Goal: Transaction & Acquisition: Purchase product/service

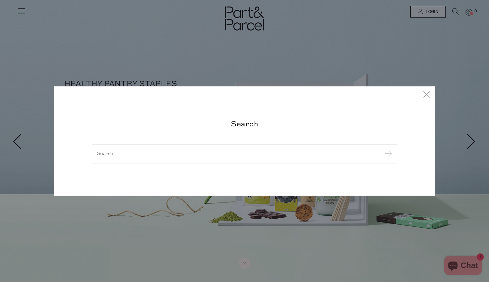
click at [253, 150] on div at bounding box center [245, 154] width 306 height 19
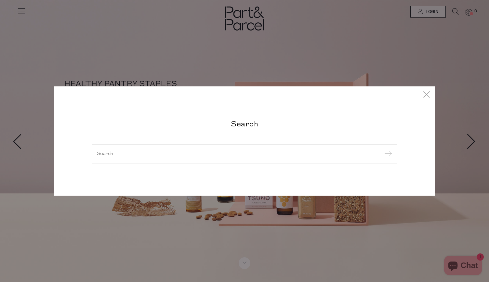
click at [119, 154] on input "search" at bounding box center [245, 154] width 296 height 5
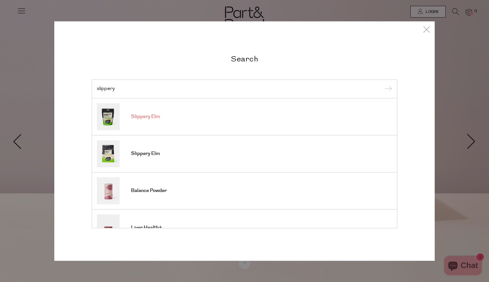
type input "slippery"
click at [148, 115] on span "Slippery Elm" at bounding box center [145, 117] width 29 height 7
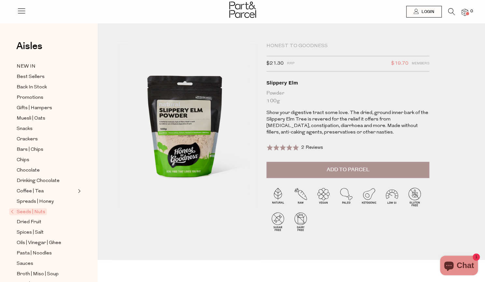
click at [351, 171] on span "Add to Parcel" at bounding box center [347, 169] width 43 height 7
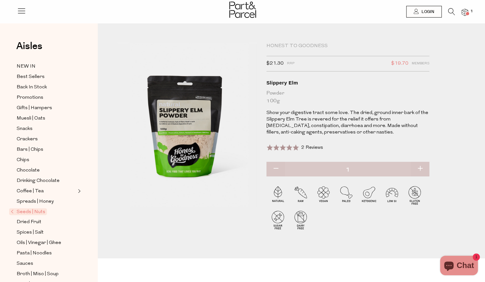
click at [448, 14] on icon at bounding box center [451, 11] width 7 height 7
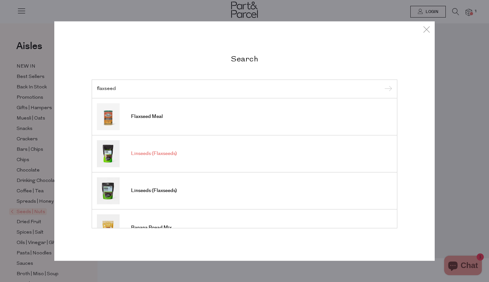
type input "flaxseed"
click at [383, 85] on input "submit" at bounding box center [388, 90] width 10 height 10
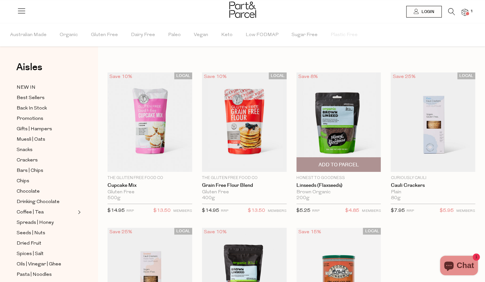
click at [331, 130] on img at bounding box center [338, 123] width 85 height 100
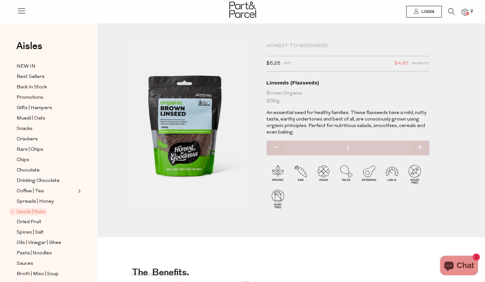
click at [450, 15] on icon at bounding box center [451, 11] width 7 height 7
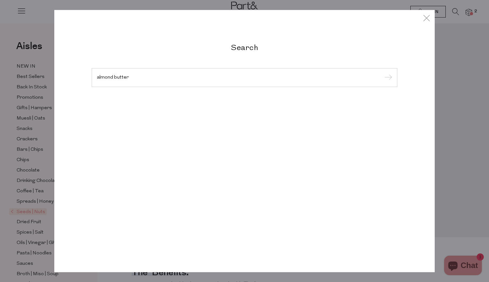
type input "almond butter"
click at [383, 73] on input "submit" at bounding box center [388, 78] width 10 height 10
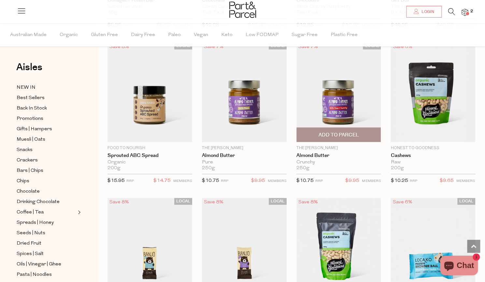
scroll to position [341, 0]
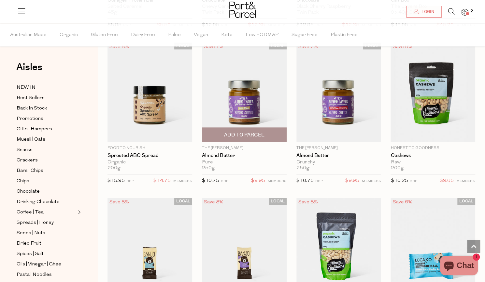
click at [251, 104] on img at bounding box center [244, 93] width 85 height 100
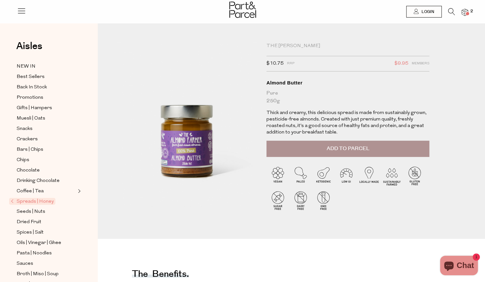
click at [346, 152] on span "Add to Parcel" at bounding box center [347, 148] width 43 height 7
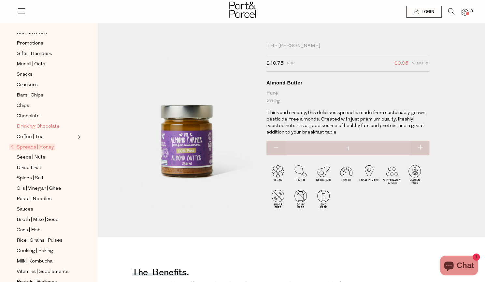
scroll to position [55, 0]
click at [32, 174] on span "Spices | Salt" at bounding box center [30, 178] width 27 height 8
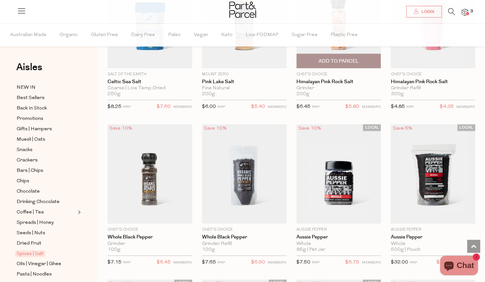
scroll to position [359, 0]
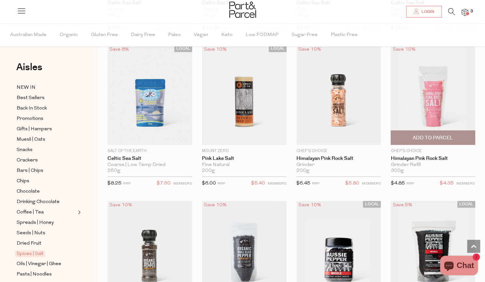
click at [455, 104] on img at bounding box center [432, 95] width 85 height 100
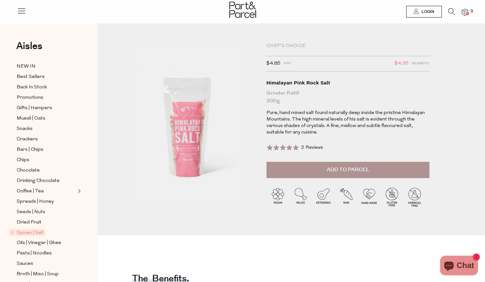
click at [335, 170] on span "Add to Parcel" at bounding box center [347, 169] width 43 height 7
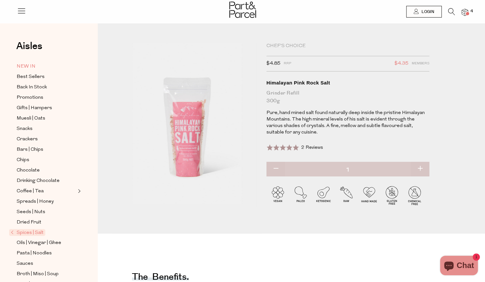
click at [25, 63] on span "NEW IN" at bounding box center [26, 67] width 19 height 8
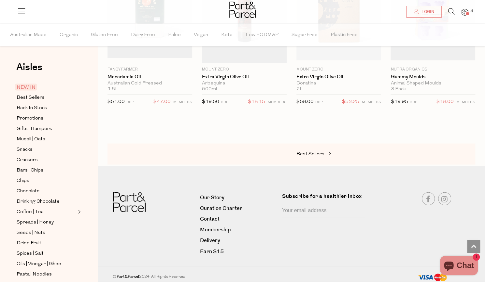
scroll to position [756, 0]
click at [32, 98] on span "Best Sellers" at bounding box center [31, 98] width 28 height 8
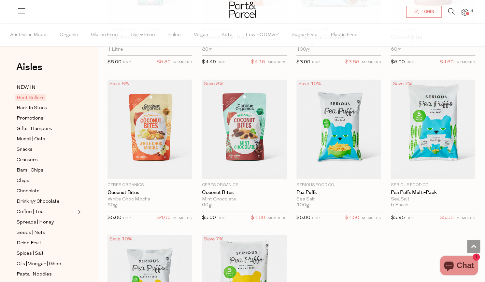
scroll to position [1421, 0]
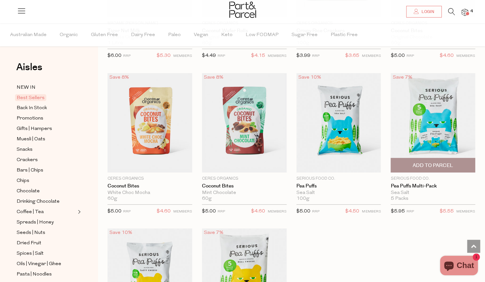
click at [434, 100] on img at bounding box center [432, 123] width 85 height 100
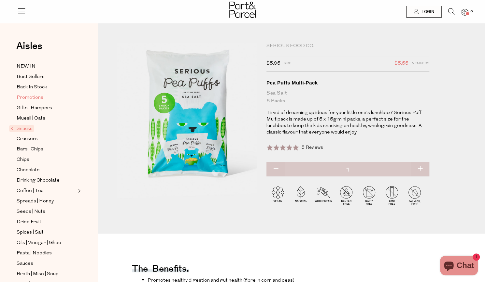
click at [28, 99] on span "Promotions" at bounding box center [30, 98] width 27 height 8
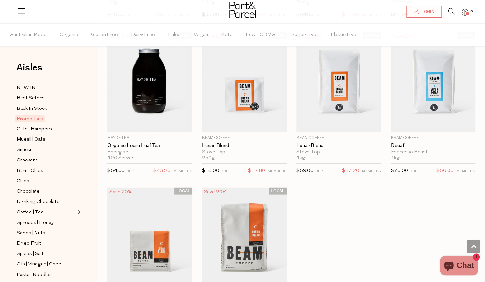
scroll to position [810, 0]
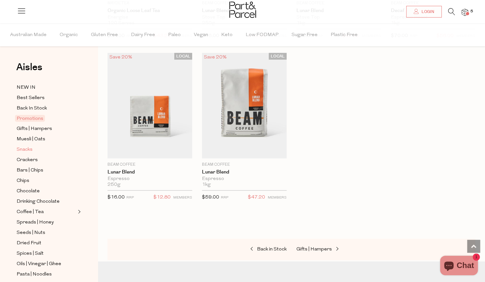
click at [23, 147] on span "Snacks" at bounding box center [25, 150] width 16 height 8
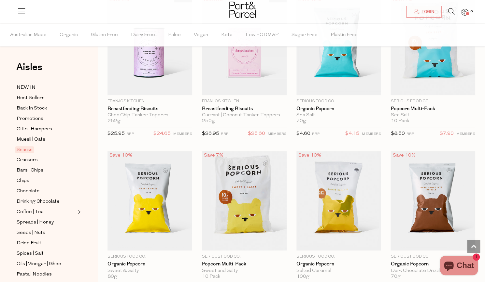
scroll to position [1653, 0]
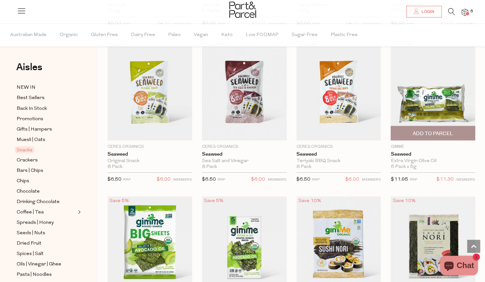
scroll to position [2074, 0]
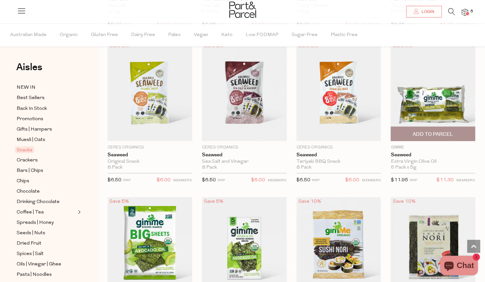
click at [437, 100] on img at bounding box center [432, 91] width 85 height 100
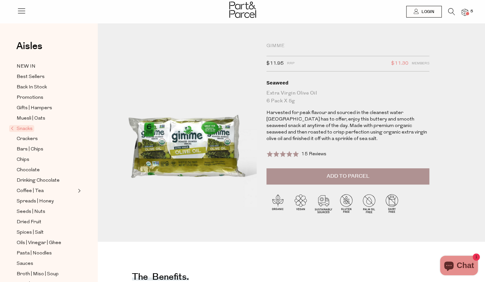
click at [334, 181] on button "Add to Parcel" at bounding box center [347, 177] width 163 height 16
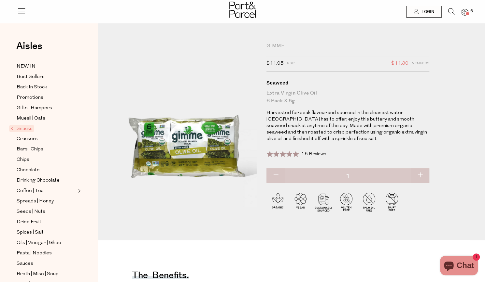
click at [15, 129] on span "Snacks" at bounding box center [21, 128] width 25 height 7
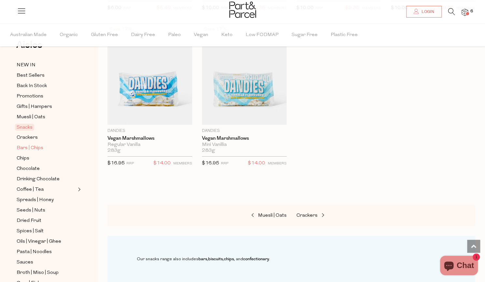
scroll to position [23, 0]
click at [26, 158] on span "Chips" at bounding box center [23, 159] width 13 height 8
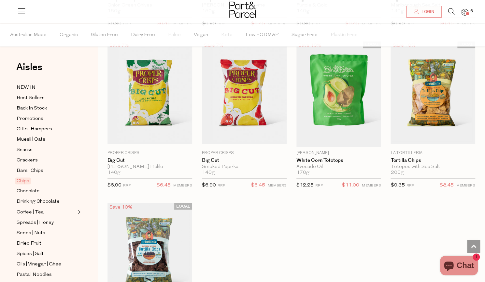
scroll to position [603, 0]
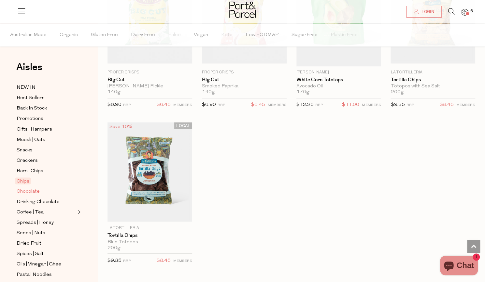
click at [33, 188] on span "Chocolate" at bounding box center [28, 192] width 23 height 8
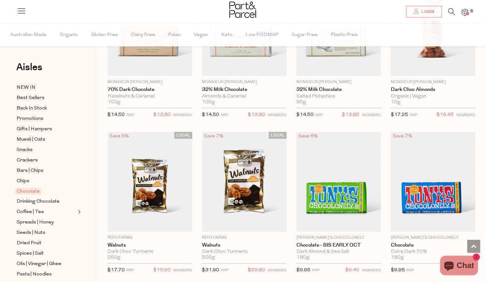
scroll to position [1430, 0]
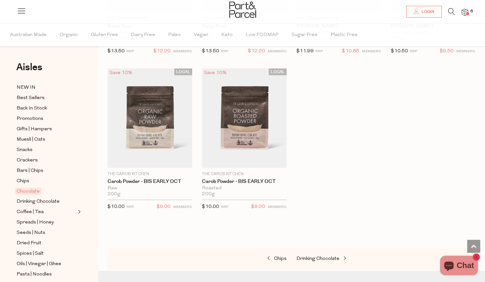
scroll to position [2215, 0]
click at [36, 201] on span "Drinking Chocolate" at bounding box center [38, 202] width 43 height 8
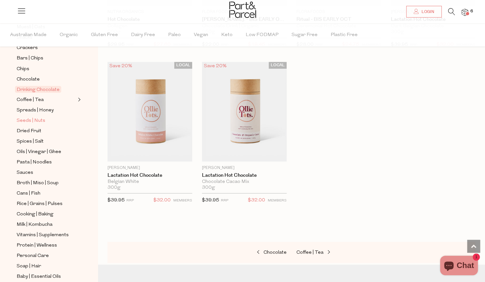
scroll to position [128, 0]
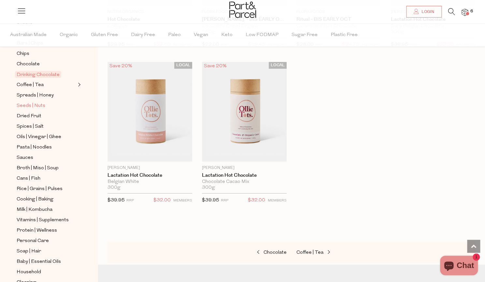
click at [34, 102] on span "Seeds | Nuts" at bounding box center [31, 106] width 29 height 8
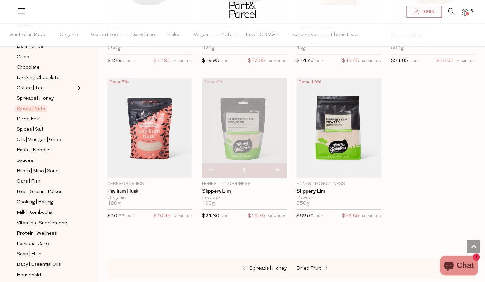
scroll to position [125, 0]
click at [32, 126] on span "Spices | Salt" at bounding box center [30, 130] width 27 height 8
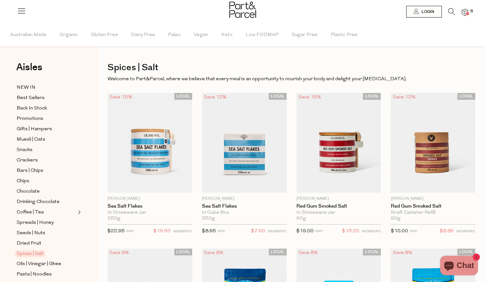
click at [451, 8] on icon at bounding box center [451, 11] width 7 height 7
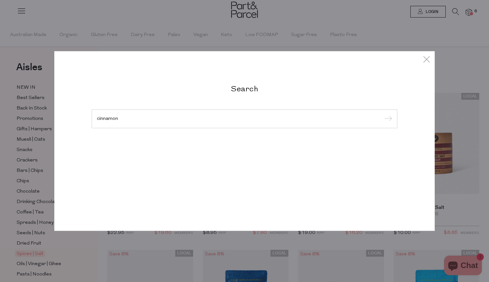
type input "cinnamon"
click at [383, 115] on input "submit" at bounding box center [388, 120] width 10 height 10
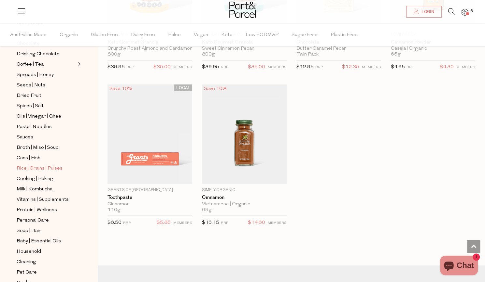
scroll to position [170, 0]
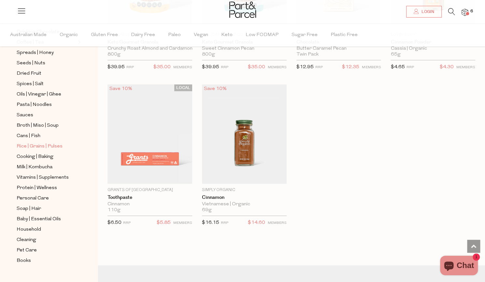
click at [41, 143] on span "Rice | Grains | Pulses" at bounding box center [40, 147] width 46 height 8
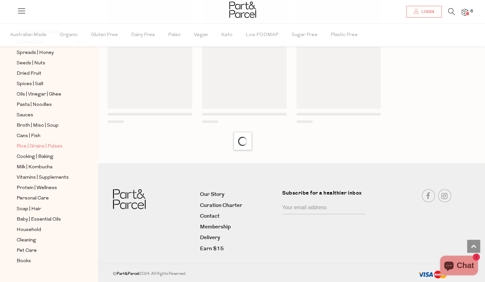
scroll to position [524, 0]
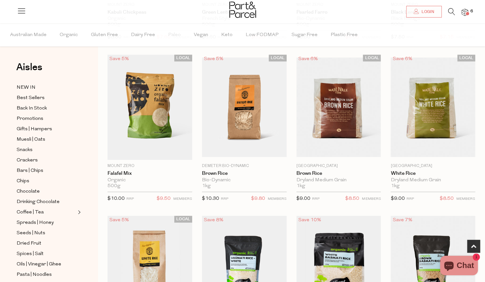
scroll to position [192, 0]
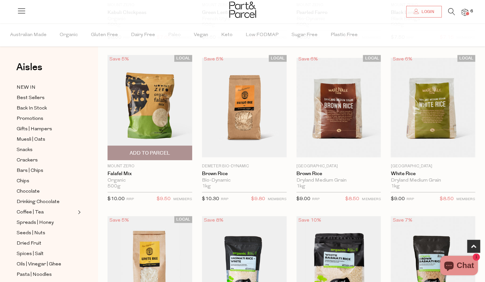
click at [178, 123] on img at bounding box center [149, 108] width 85 height 106
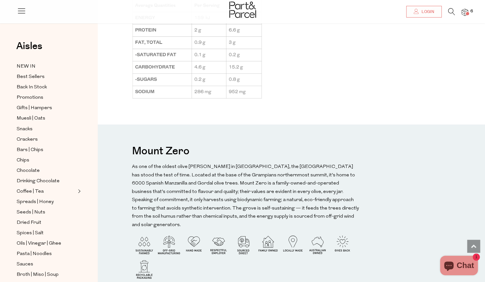
scroll to position [599, 0]
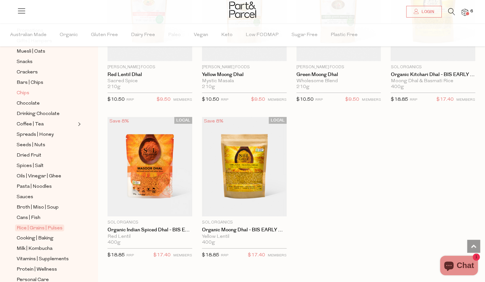
scroll to position [150, 0]
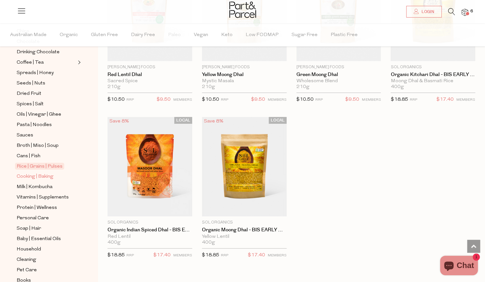
click at [34, 173] on span "Cooking | Baking" at bounding box center [35, 177] width 37 height 8
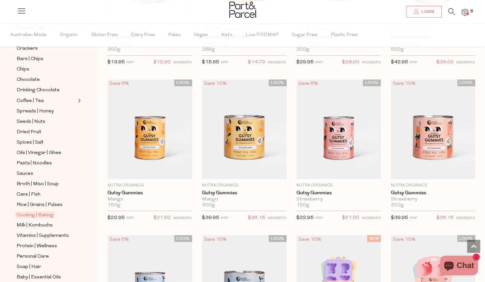
scroll to position [170, 0]
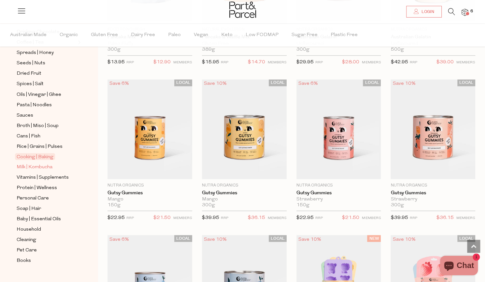
click at [43, 163] on span "Milk | Kombucha" at bounding box center [35, 167] width 36 height 8
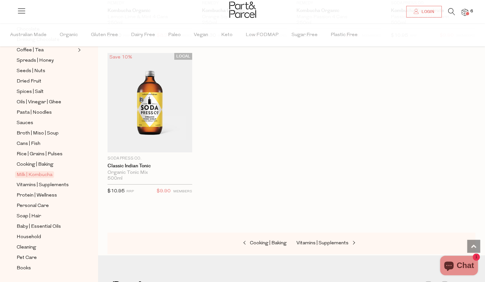
scroll to position [170, 0]
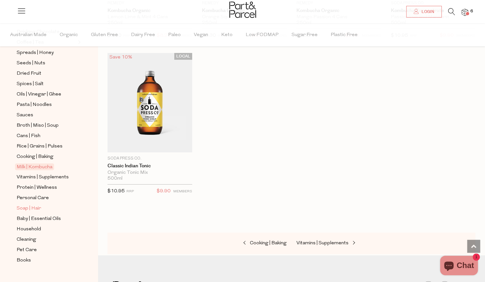
click at [35, 205] on span "Soap | Hair" at bounding box center [29, 209] width 24 height 8
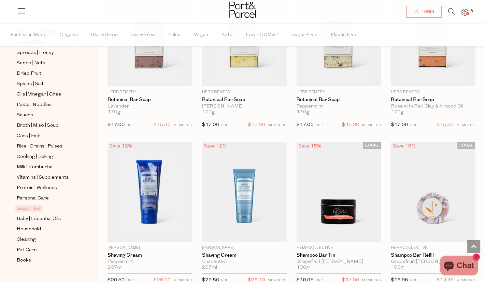
scroll to position [1233, 0]
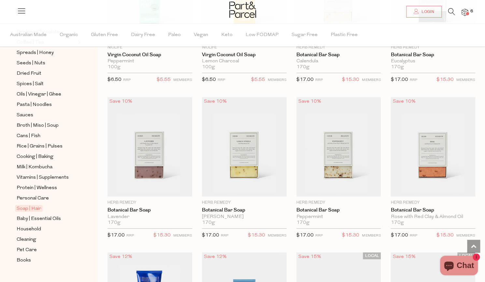
click at [466, 11] on img at bounding box center [464, 12] width 7 height 7
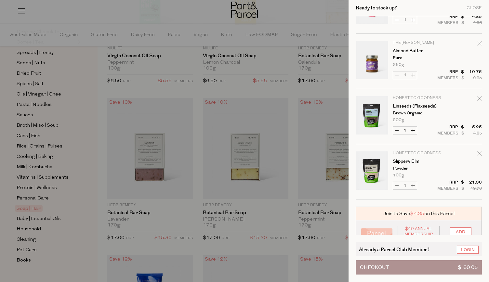
scroll to position [169, 0]
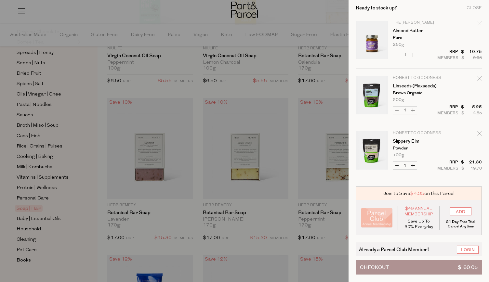
click at [390, 270] on button "Checkout $ 60.05" at bounding box center [419, 268] width 126 height 14
